Goal: Task Accomplishment & Management: Manage account settings

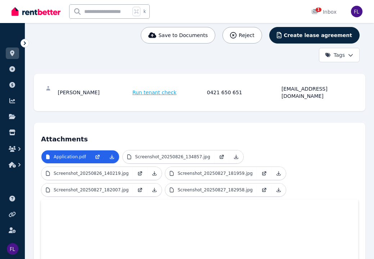
scroll to position [82, 0]
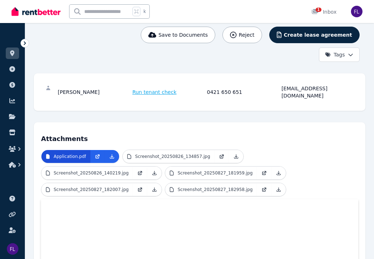
click at [82, 154] on p "Application.pdf" at bounding box center [70, 157] width 32 height 6
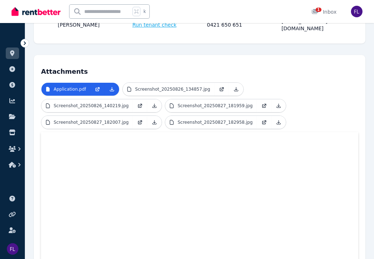
scroll to position [150, 0]
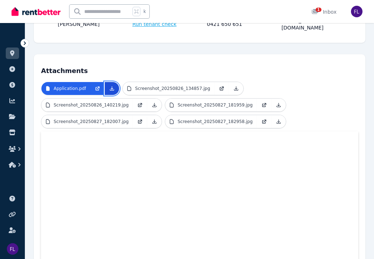
click at [113, 86] on icon at bounding box center [112, 89] width 6 height 6
click at [327, 12] on div "1 Inbox" at bounding box center [323, 11] width 25 height 7
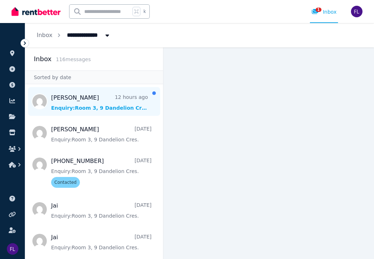
click at [104, 108] on span "Message list" at bounding box center [94, 101] width 138 height 29
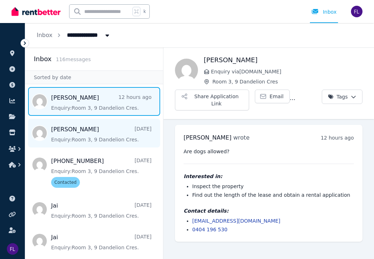
click at [106, 131] on span "Message list" at bounding box center [94, 133] width 138 height 29
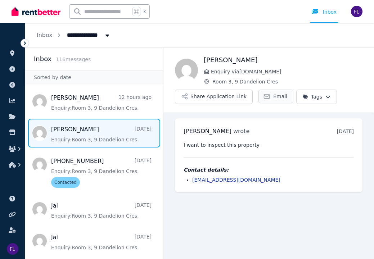
click at [269, 96] on link "Email" at bounding box center [275, 97] width 35 height 14
